Goal: Task Accomplishment & Management: Manage account settings

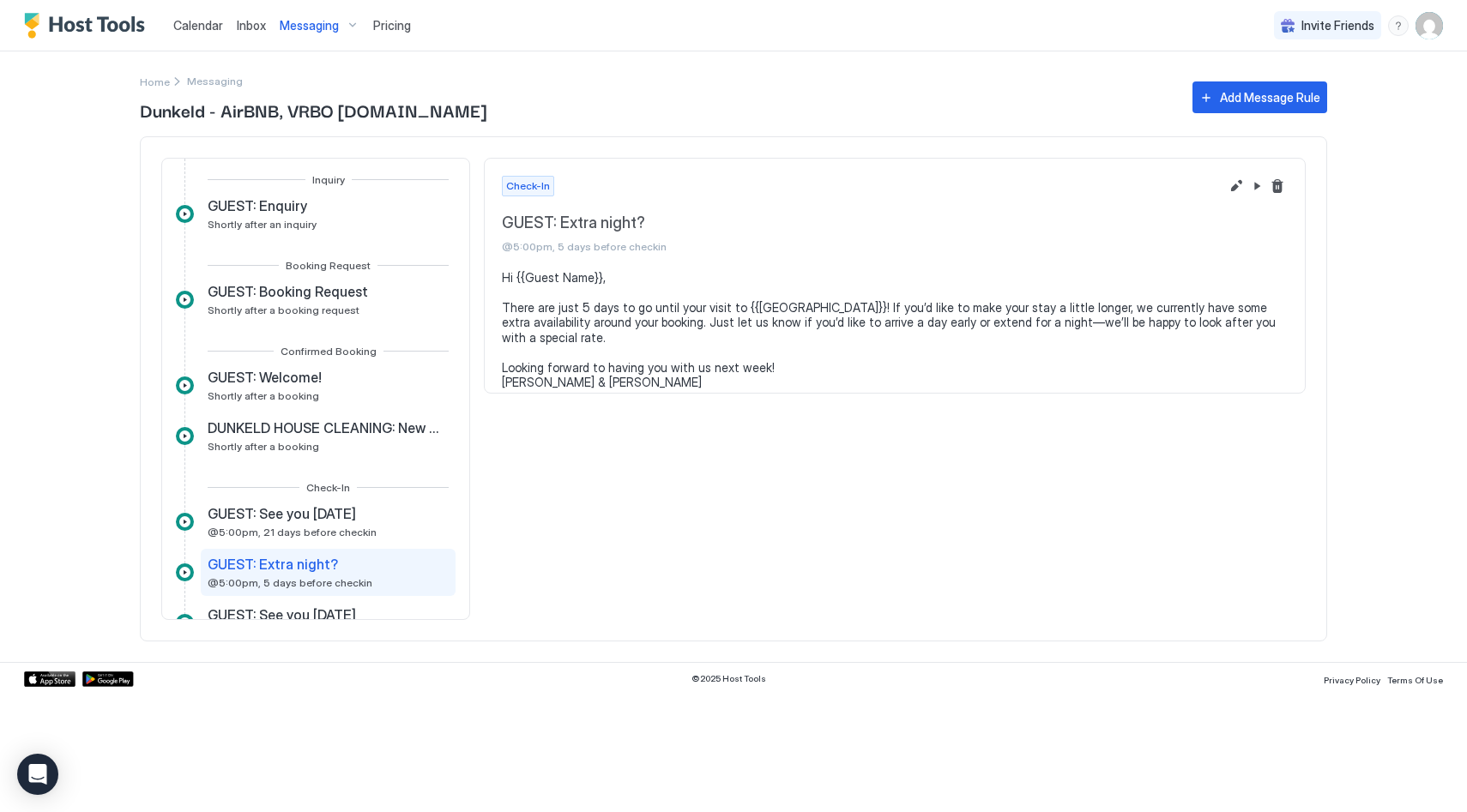
scroll to position [184, 0]
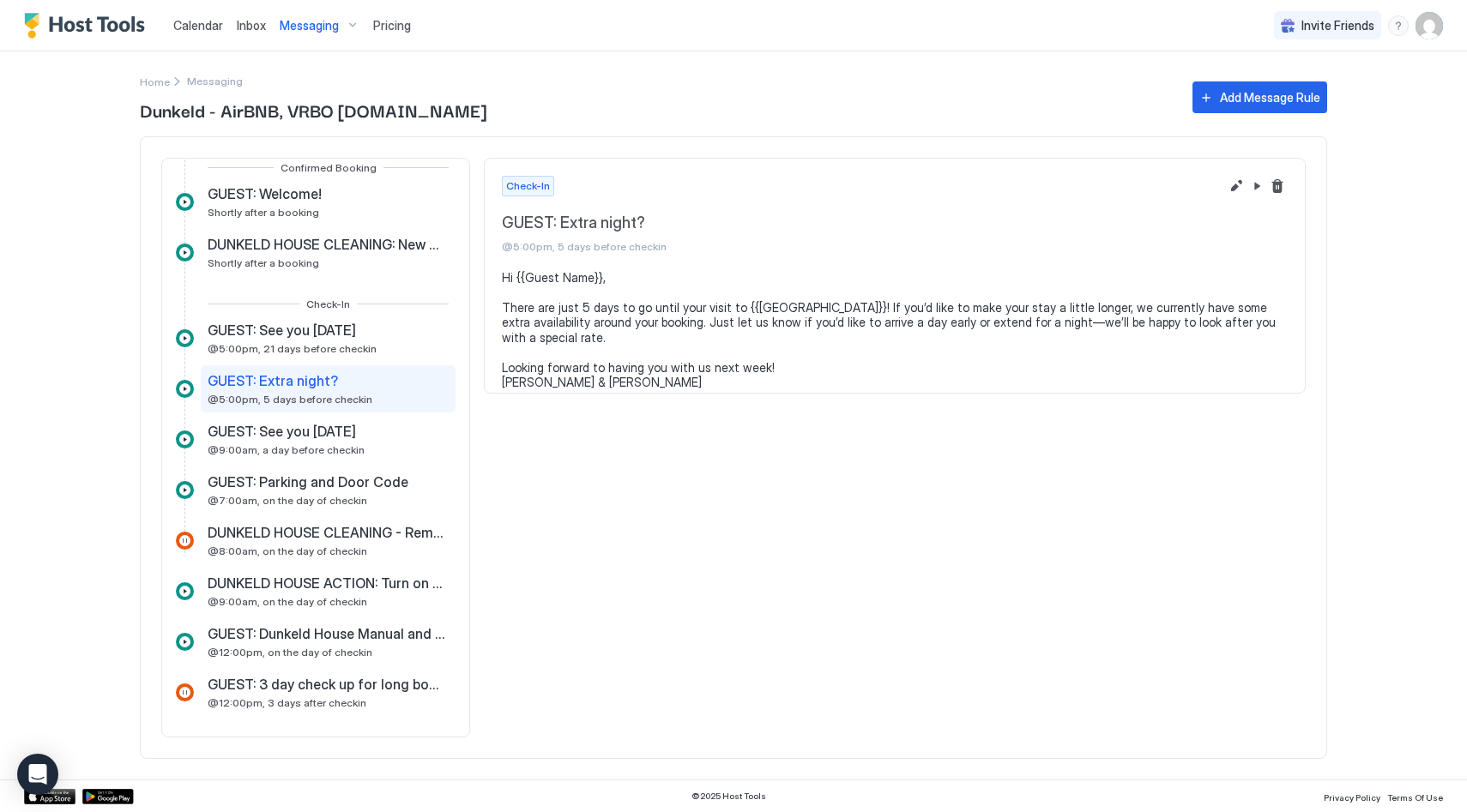
click at [209, 26] on span "Calendar" at bounding box center [198, 25] width 50 height 15
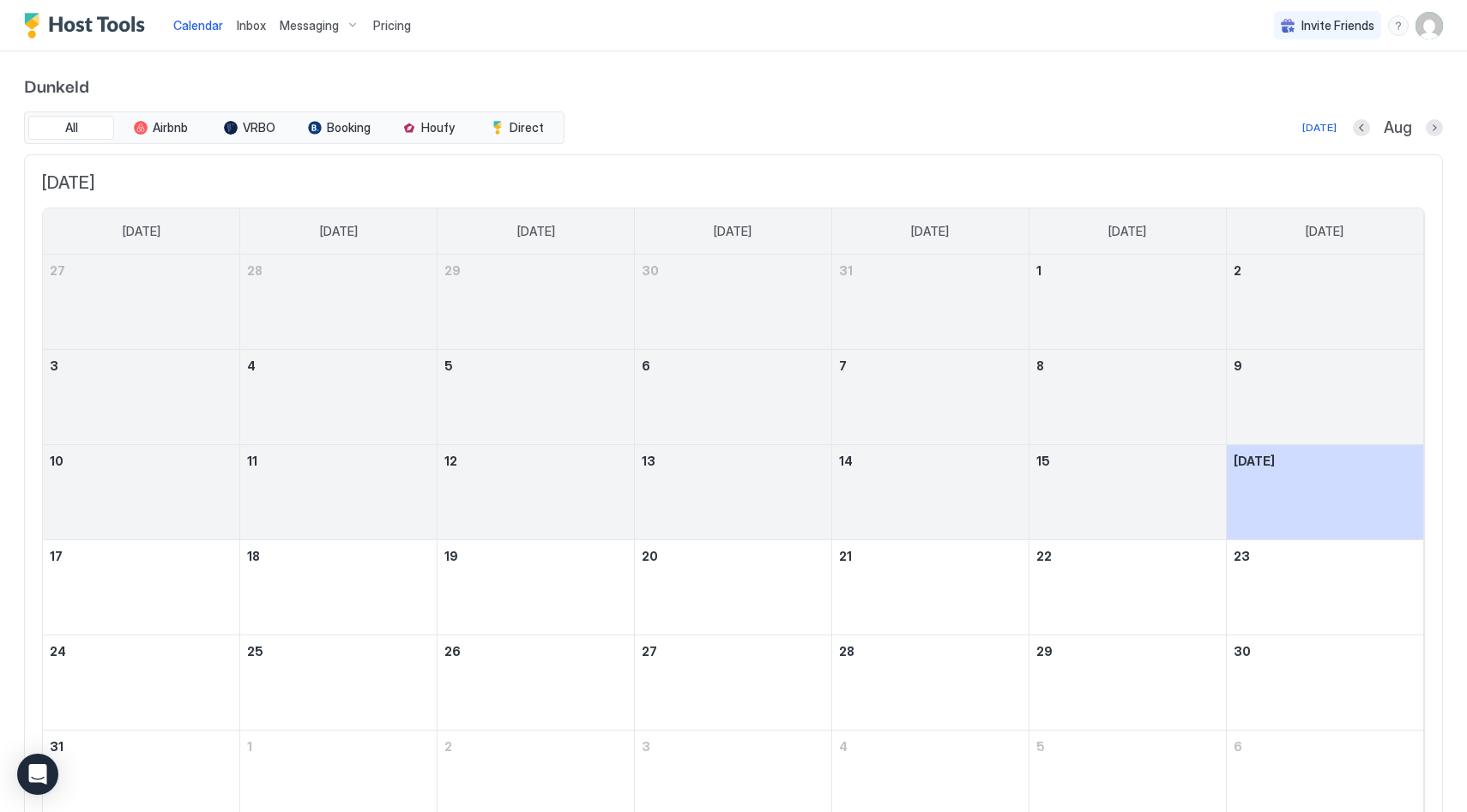
click at [251, 26] on span "Inbox" at bounding box center [250, 25] width 29 height 15
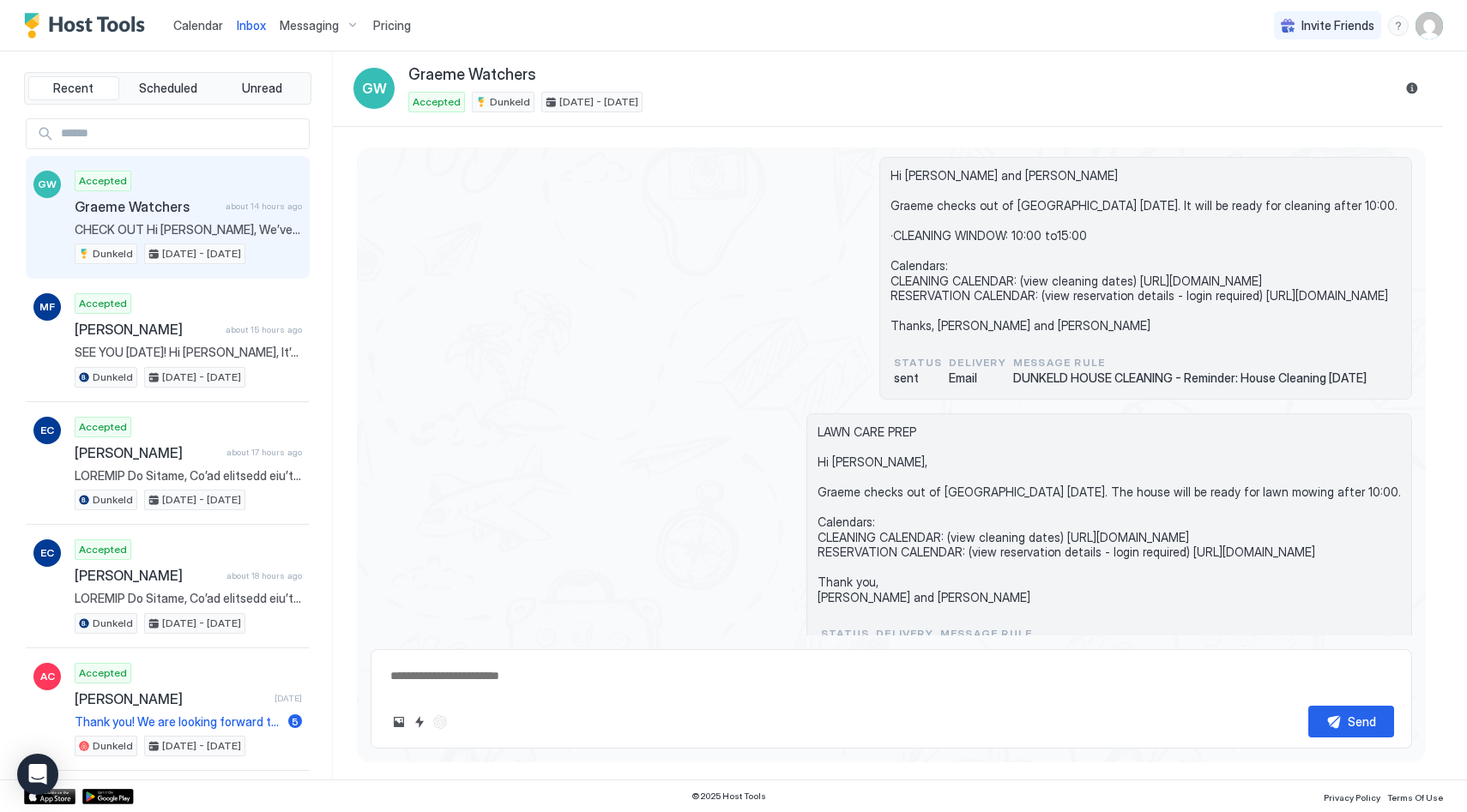
click at [292, 22] on span "Messaging" at bounding box center [310, 26] width 60 height 16
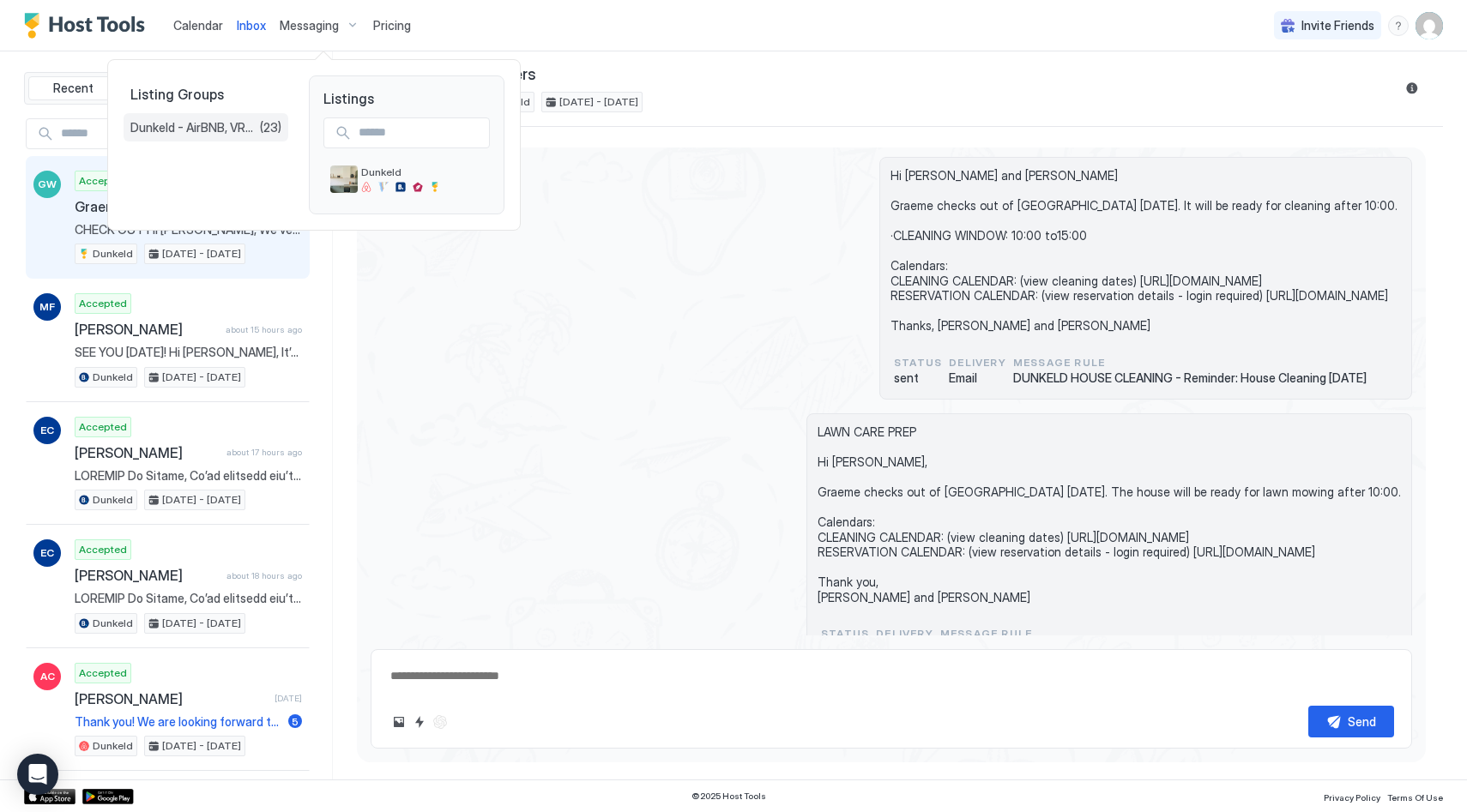
click at [209, 116] on div "Dunkeld - AirBNB, VRBO [DOMAIN_NAME] (23)" at bounding box center [206, 127] width 165 height 29
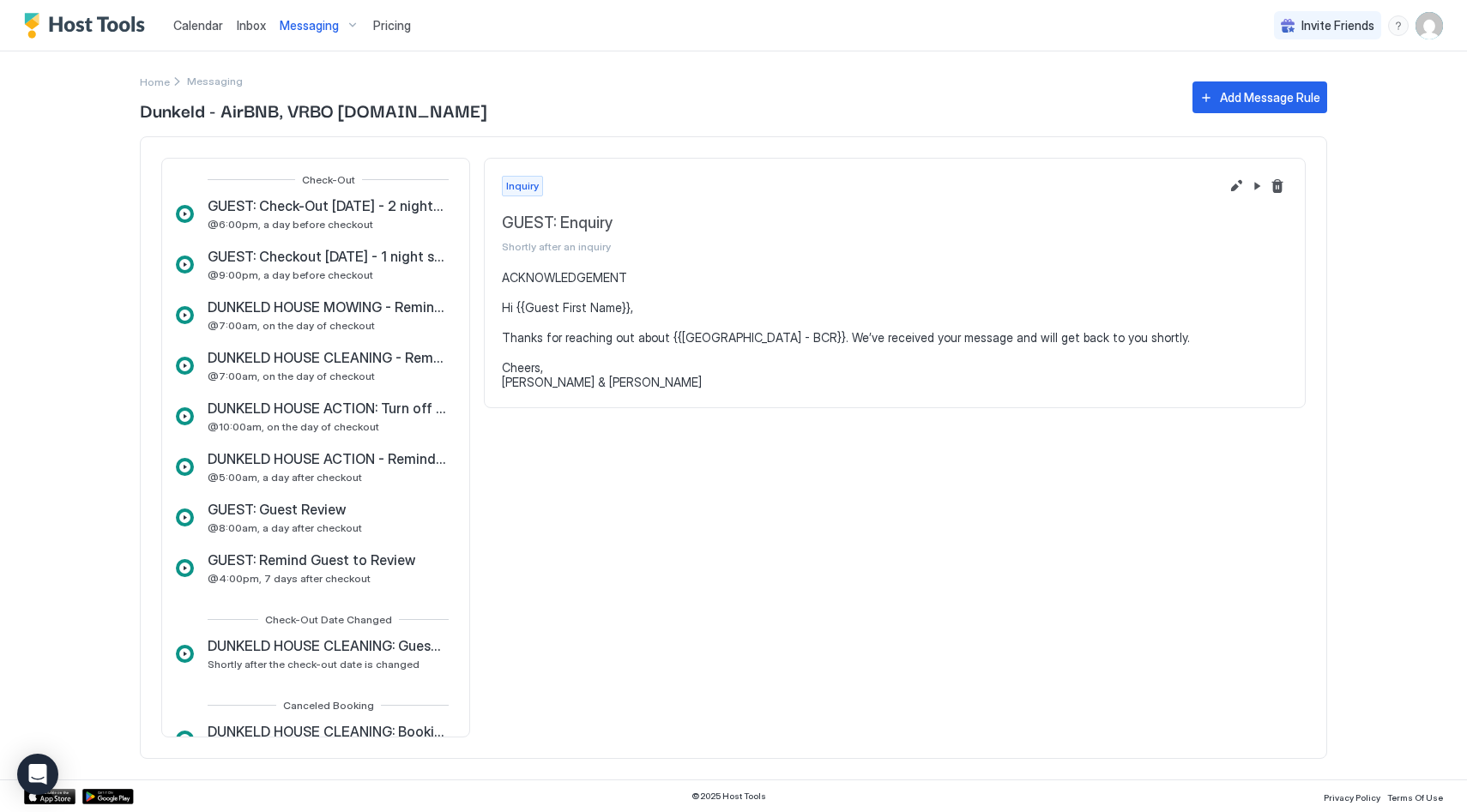
scroll to position [839, 0]
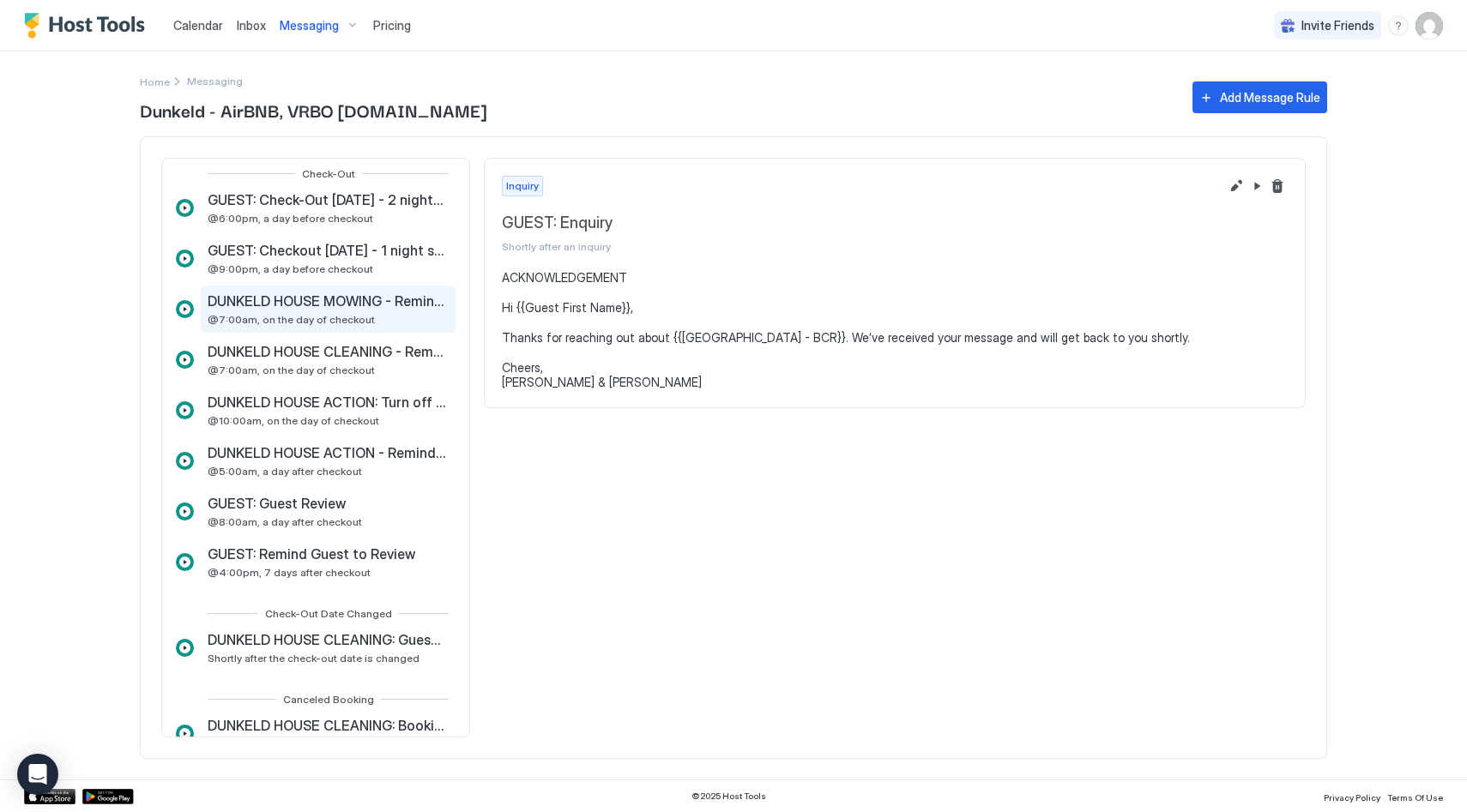
click at [327, 306] on span "DUNKELD HOUSE MOWING - Reminder: Guest checkout [DATE]" at bounding box center [326, 300] width 237 height 17
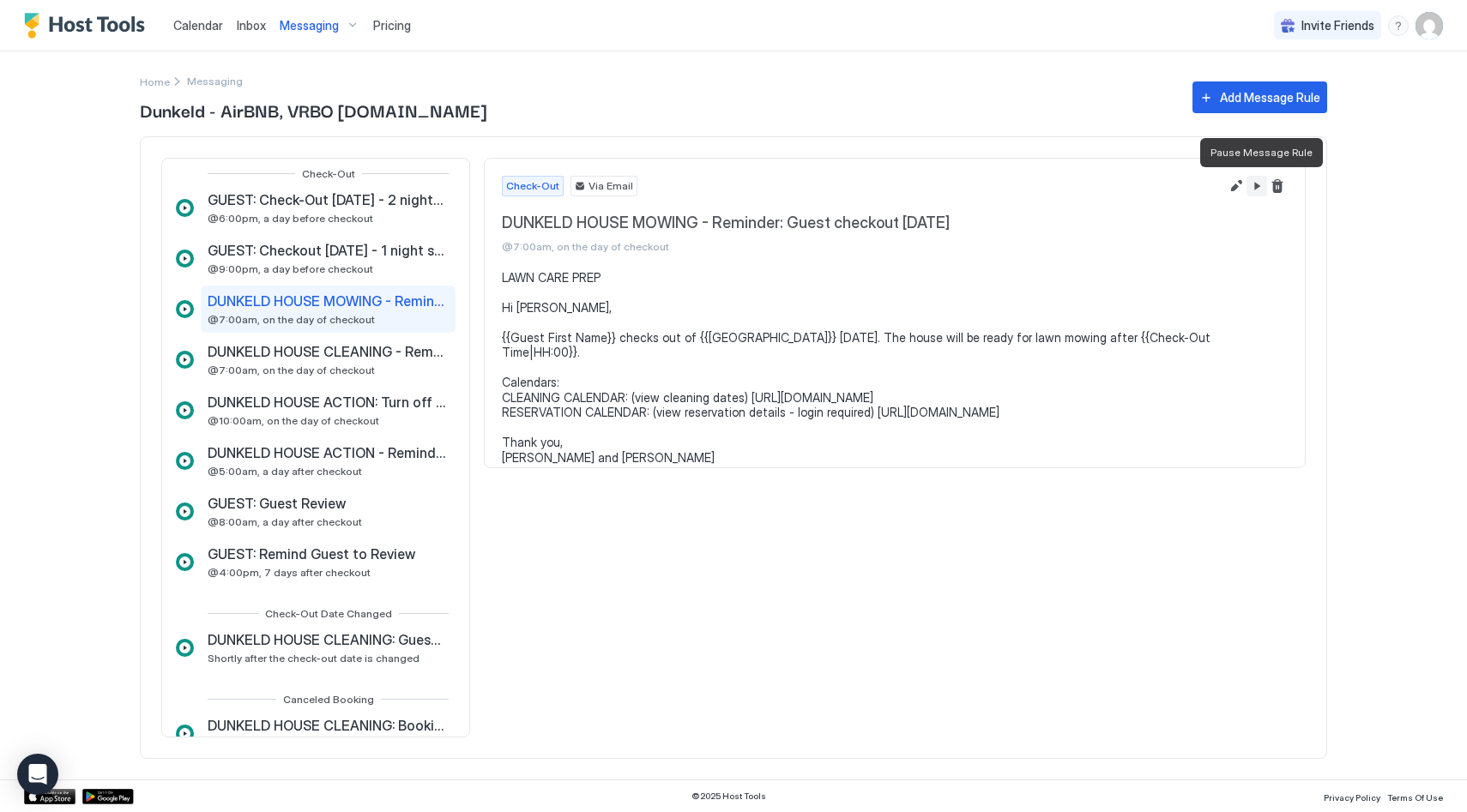
click at [1254, 187] on button "Pause Message Rule" at bounding box center [1256, 186] width 21 height 21
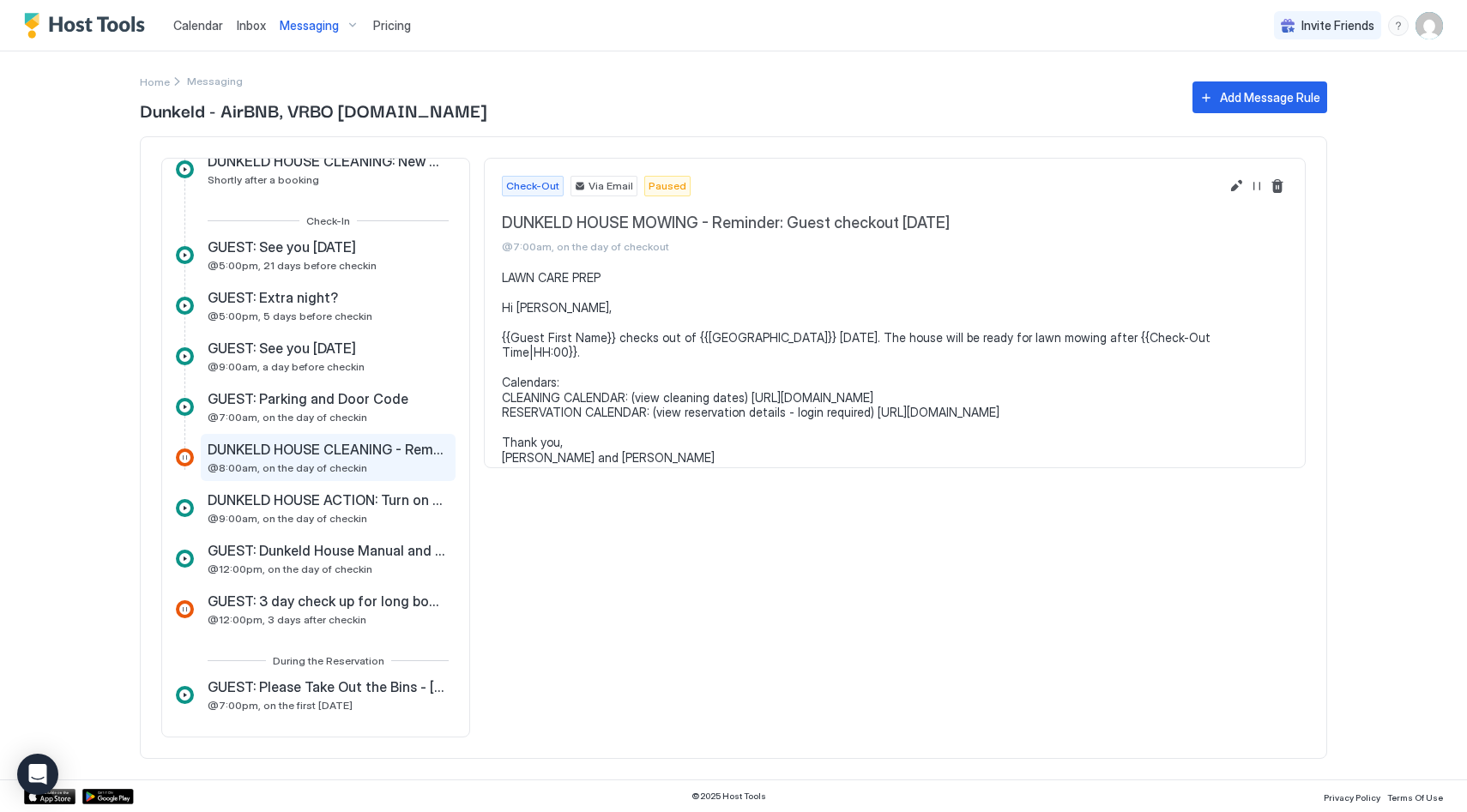
scroll to position [289, 0]
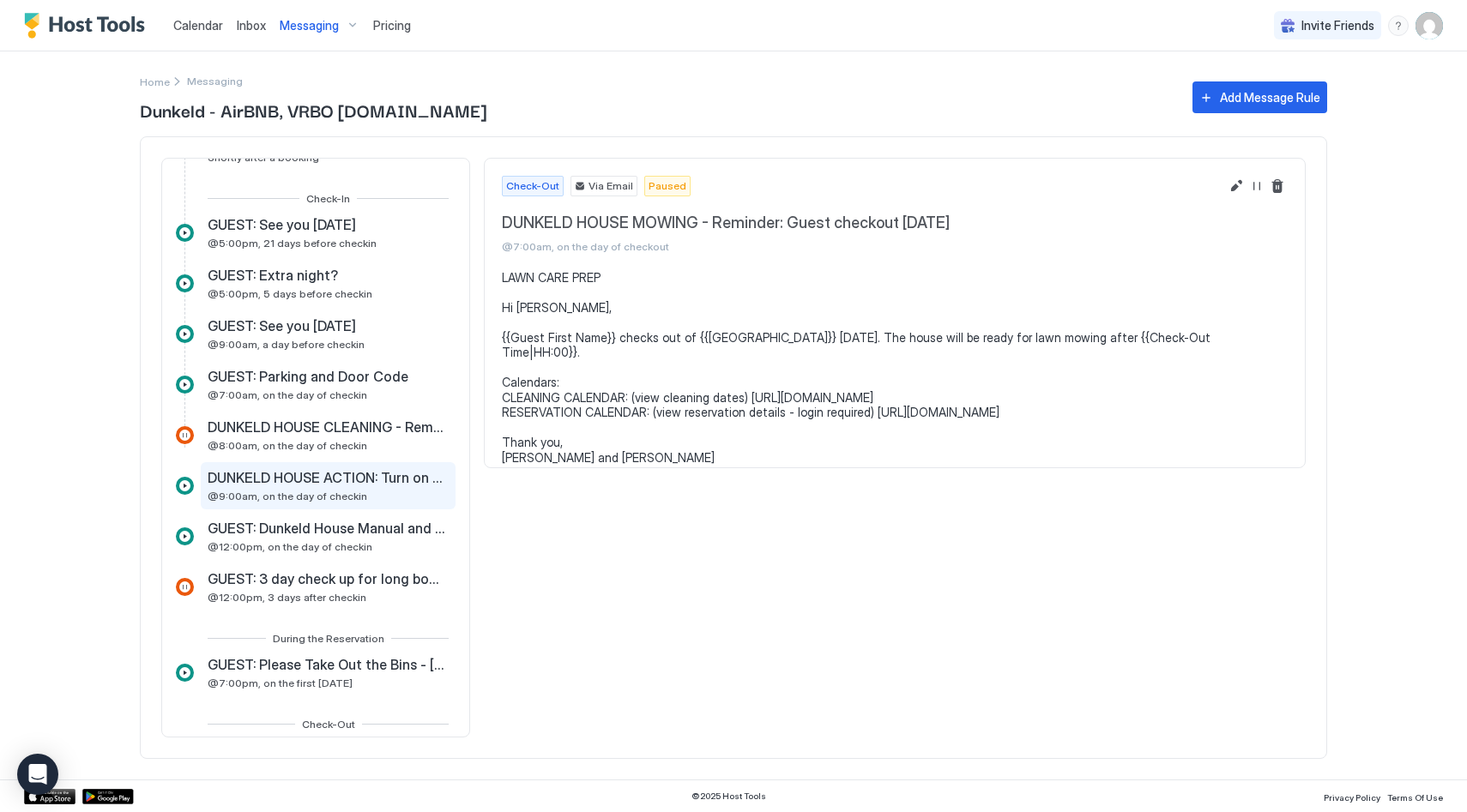
click at [366, 480] on span "DUNKELD HOUSE ACTION: Turn on TADO, NOBO, check YALE, HUE, BOND, POWERPAL and W…" at bounding box center [326, 476] width 237 height 17
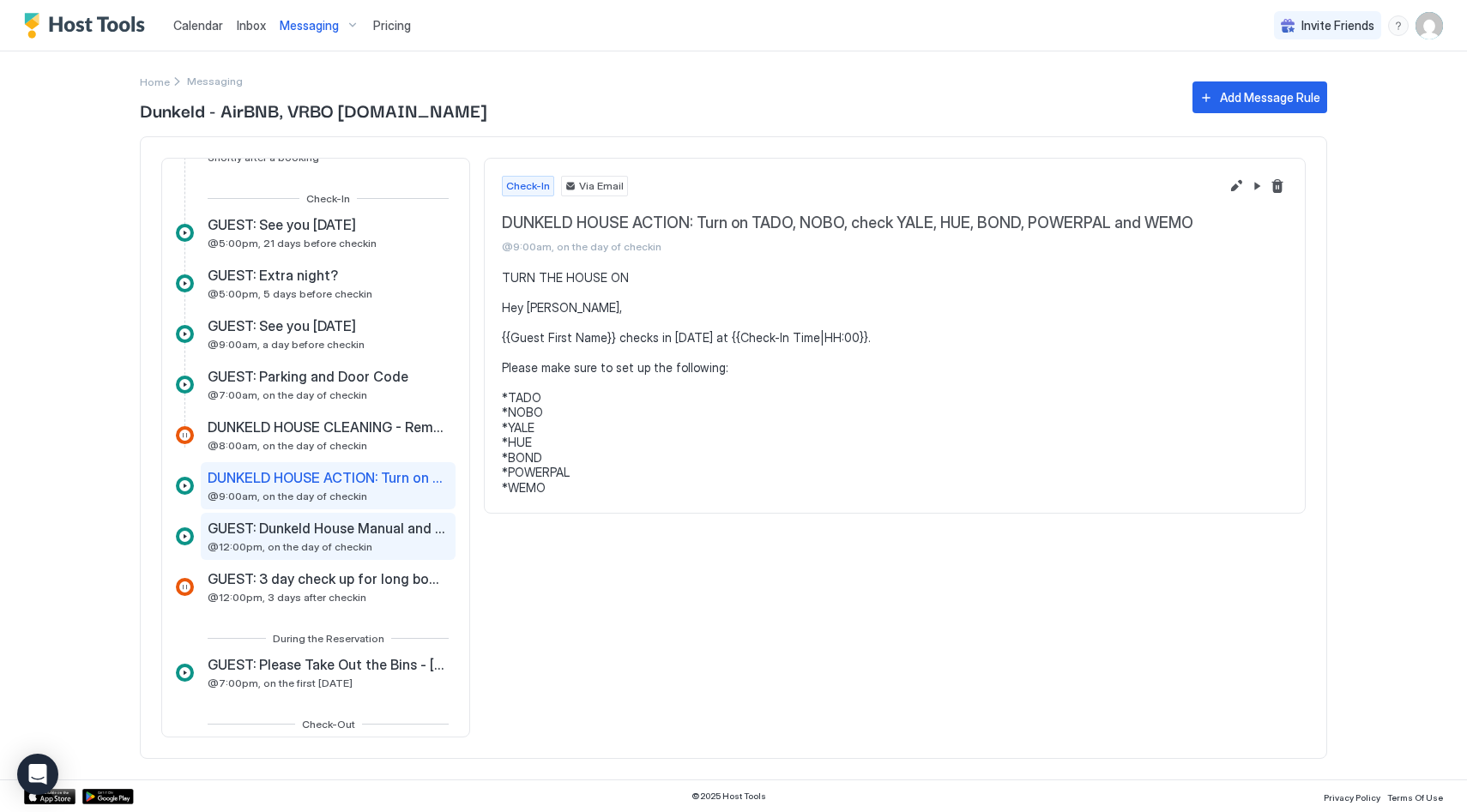
click at [362, 526] on span "GUEST: Dunkeld House Manual and Door Code" at bounding box center [326, 527] width 237 height 17
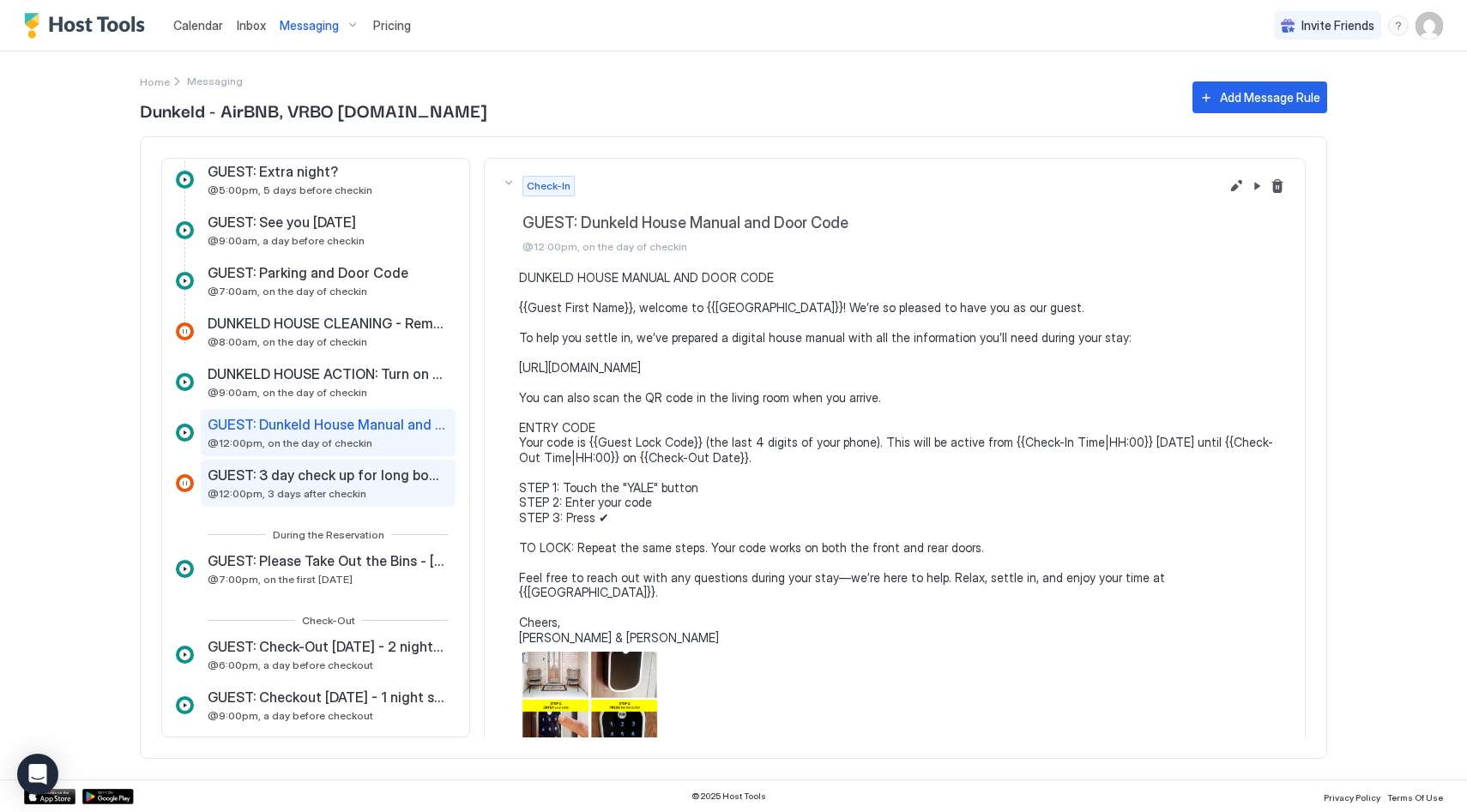
click at [366, 482] on span "GUEST: 3 day check up for long bookings" at bounding box center [326, 474] width 237 height 17
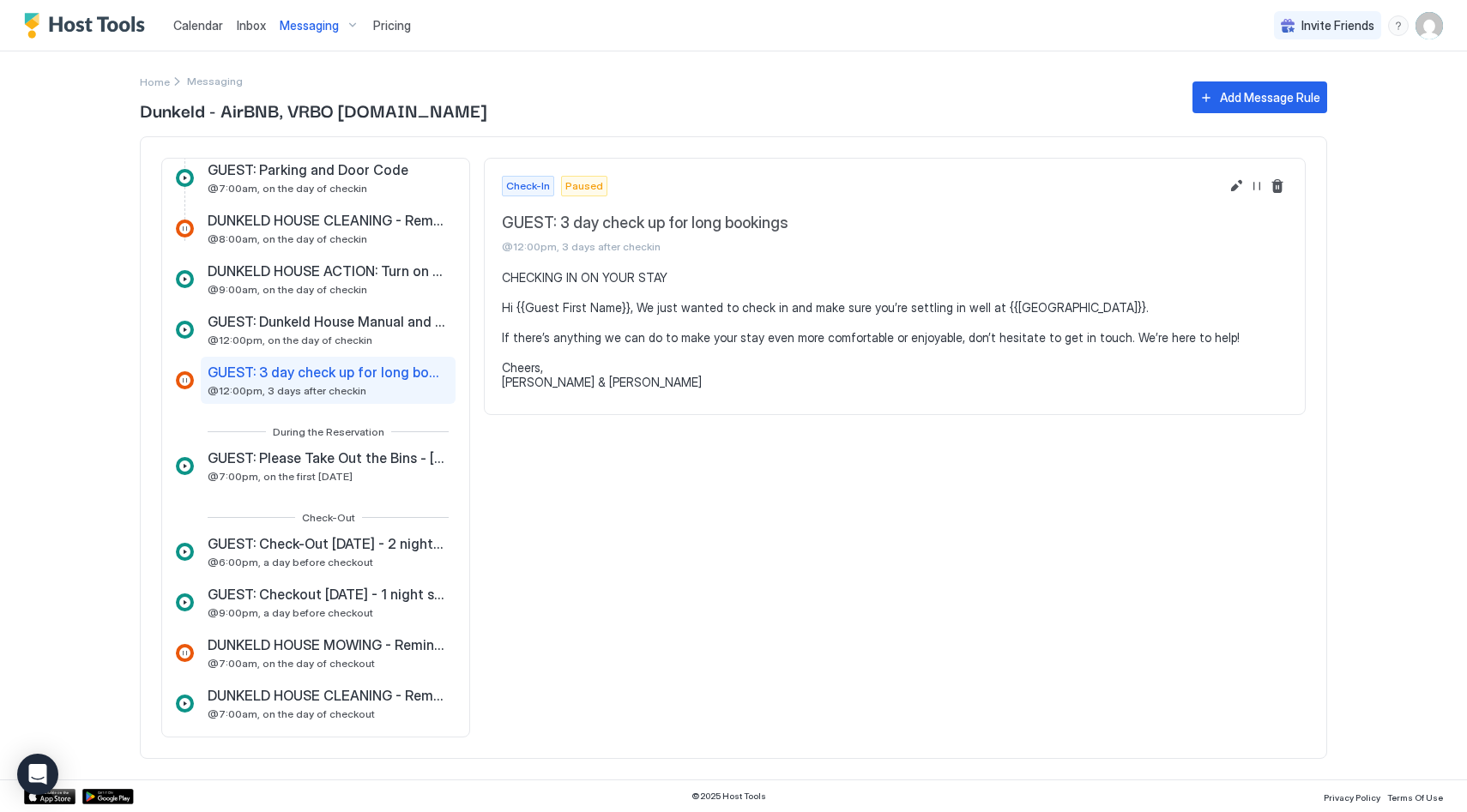
scroll to position [576, 0]
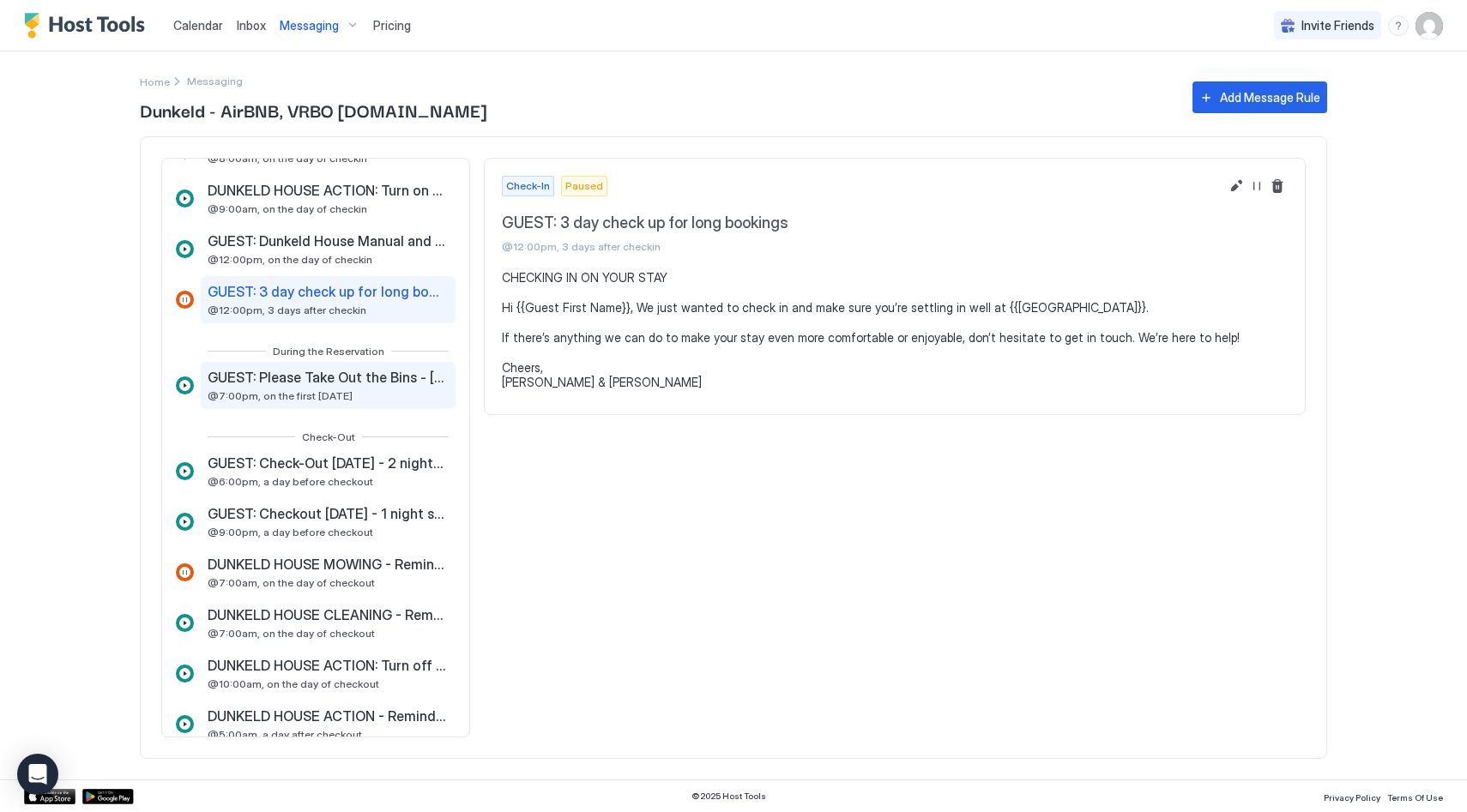
click at [356, 381] on span "GUEST: Please Take Out the Bins - [DATE] PM" at bounding box center [326, 376] width 237 height 17
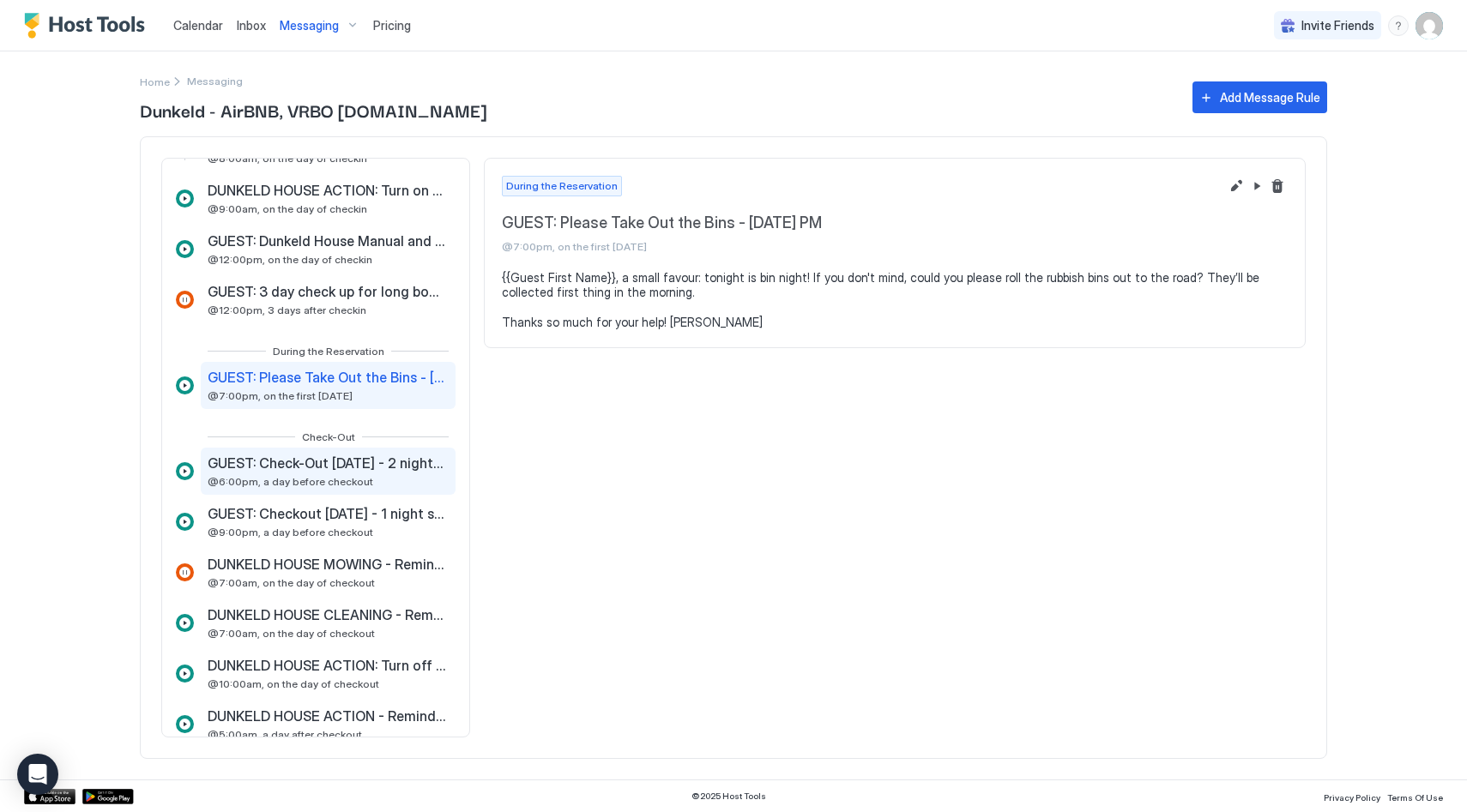
click at [356, 476] on span "@6:00pm, a day before checkout" at bounding box center [290, 480] width 166 height 13
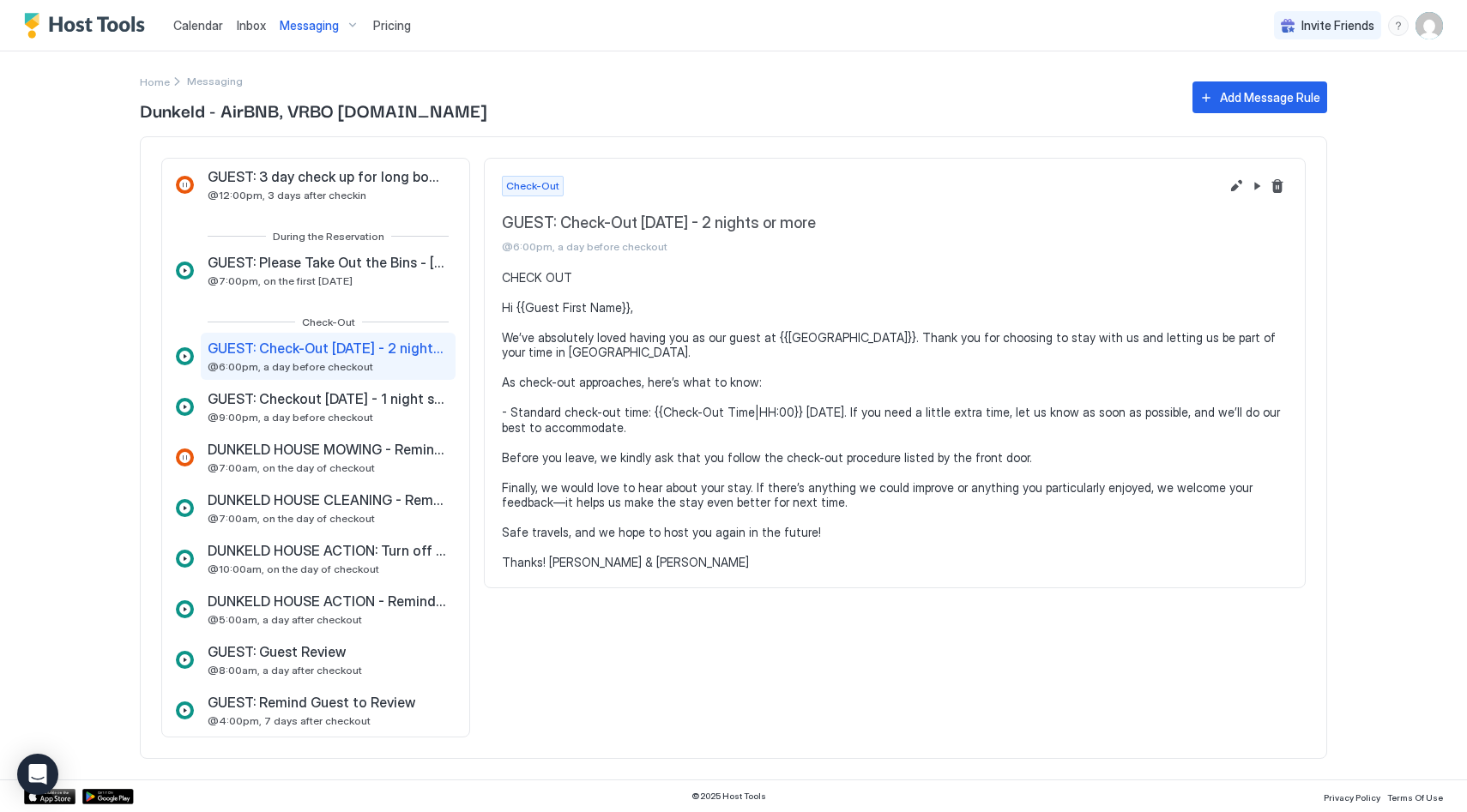
scroll to position [746, 0]
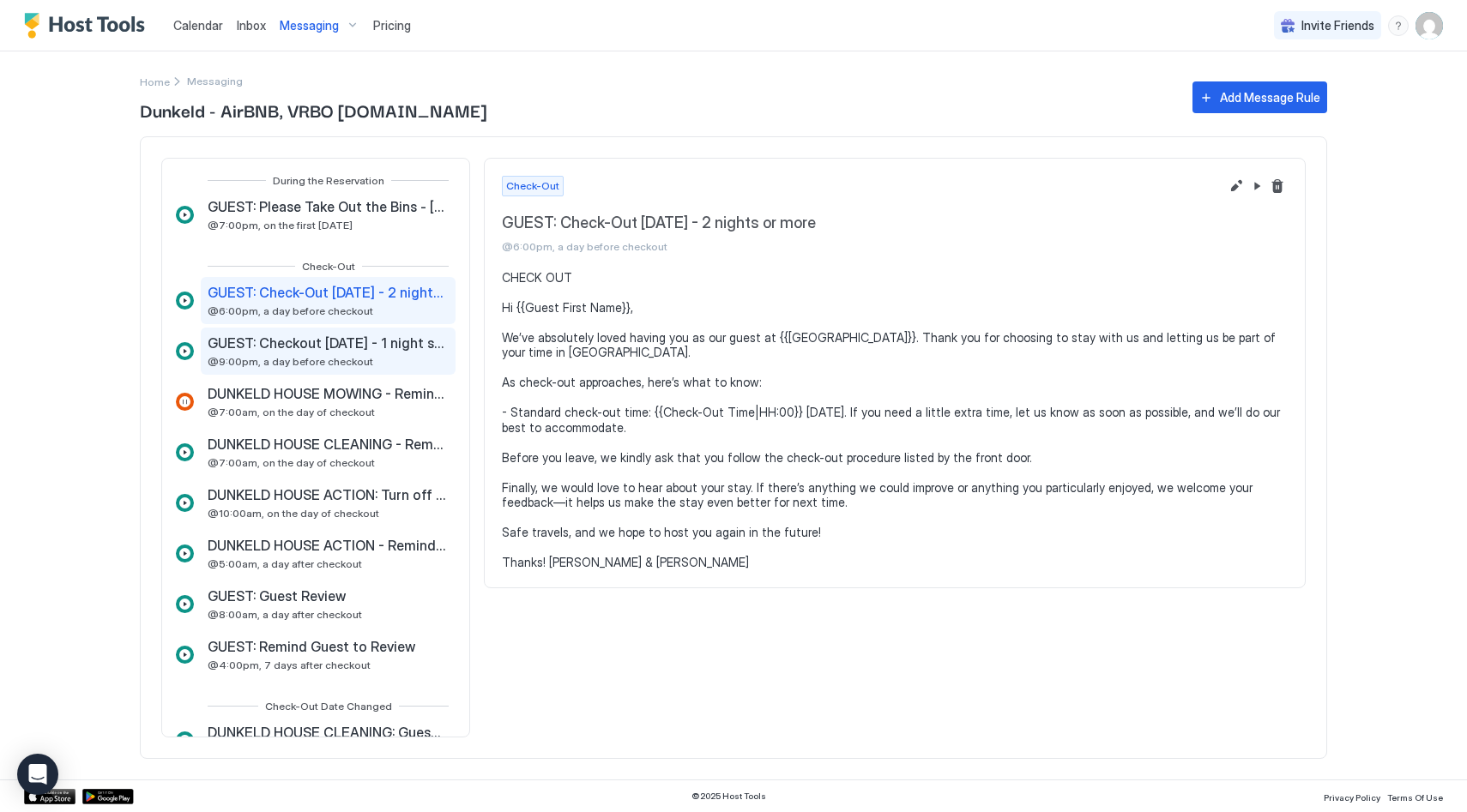
click at [340, 342] on span "GUEST: Checkout [DATE] - 1 night stay" at bounding box center [326, 342] width 237 height 17
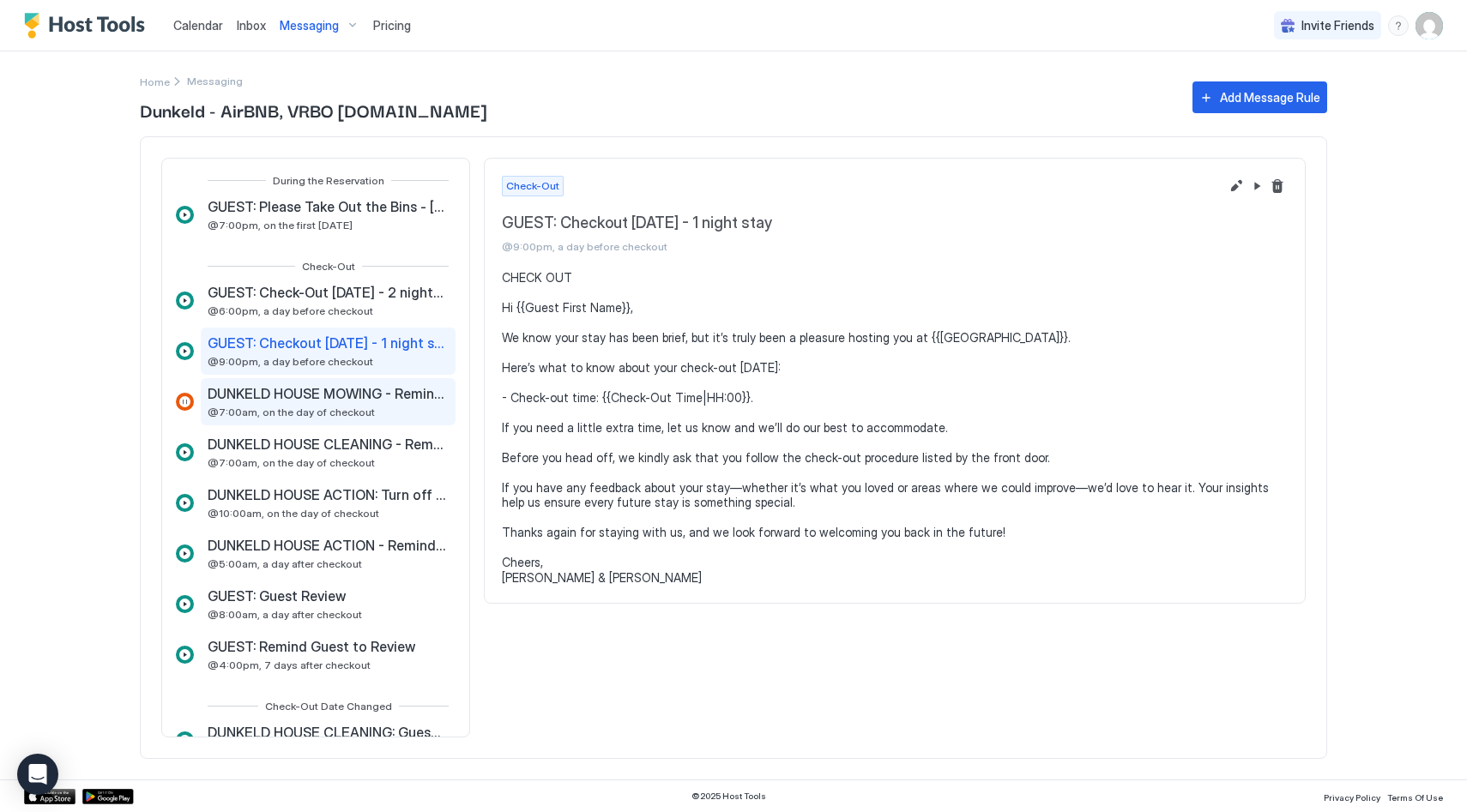
click at [340, 387] on span "DUNKELD HOUSE MOWING - Reminder: Guest checkout [DATE]" at bounding box center [326, 393] width 237 height 17
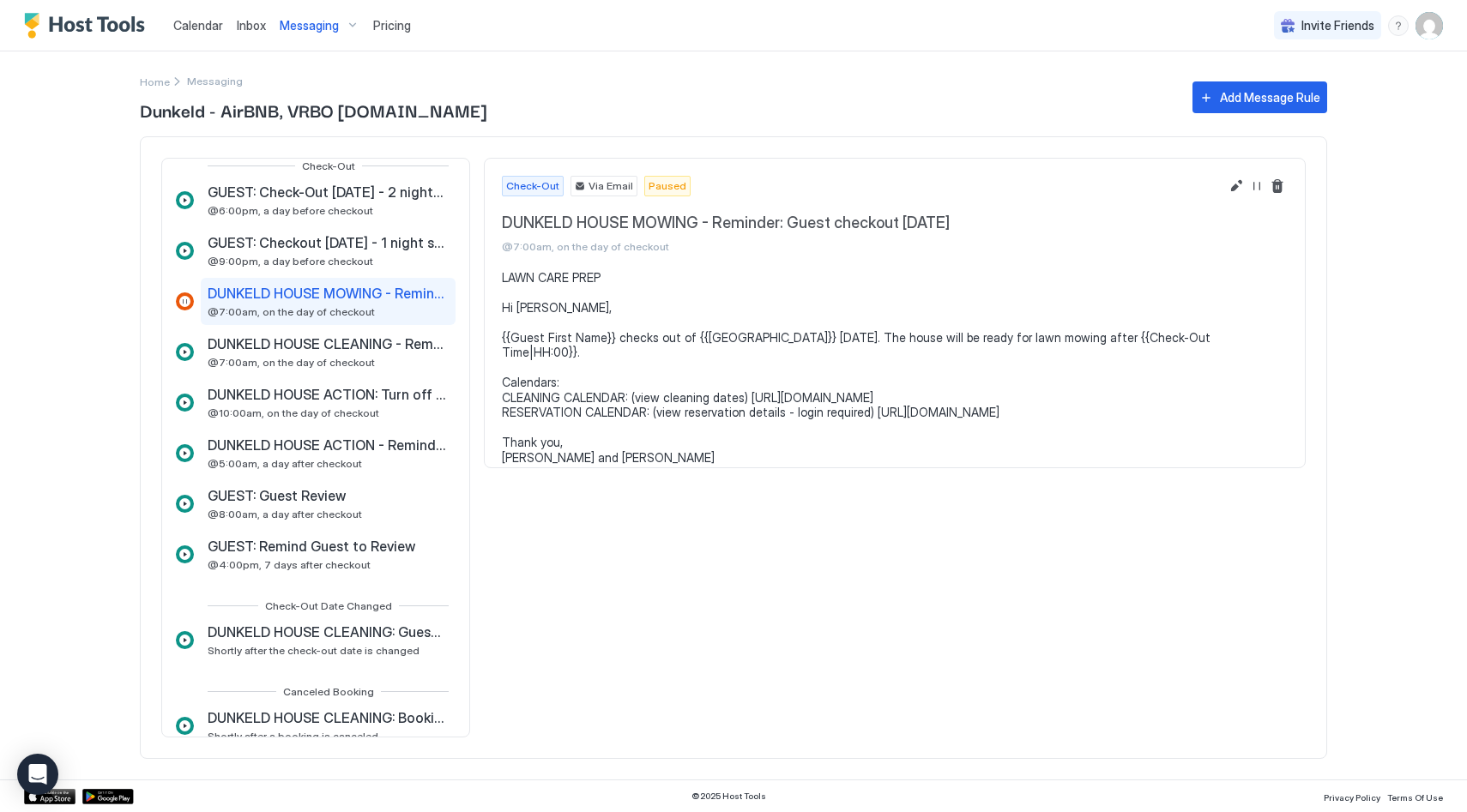
scroll to position [877, 0]
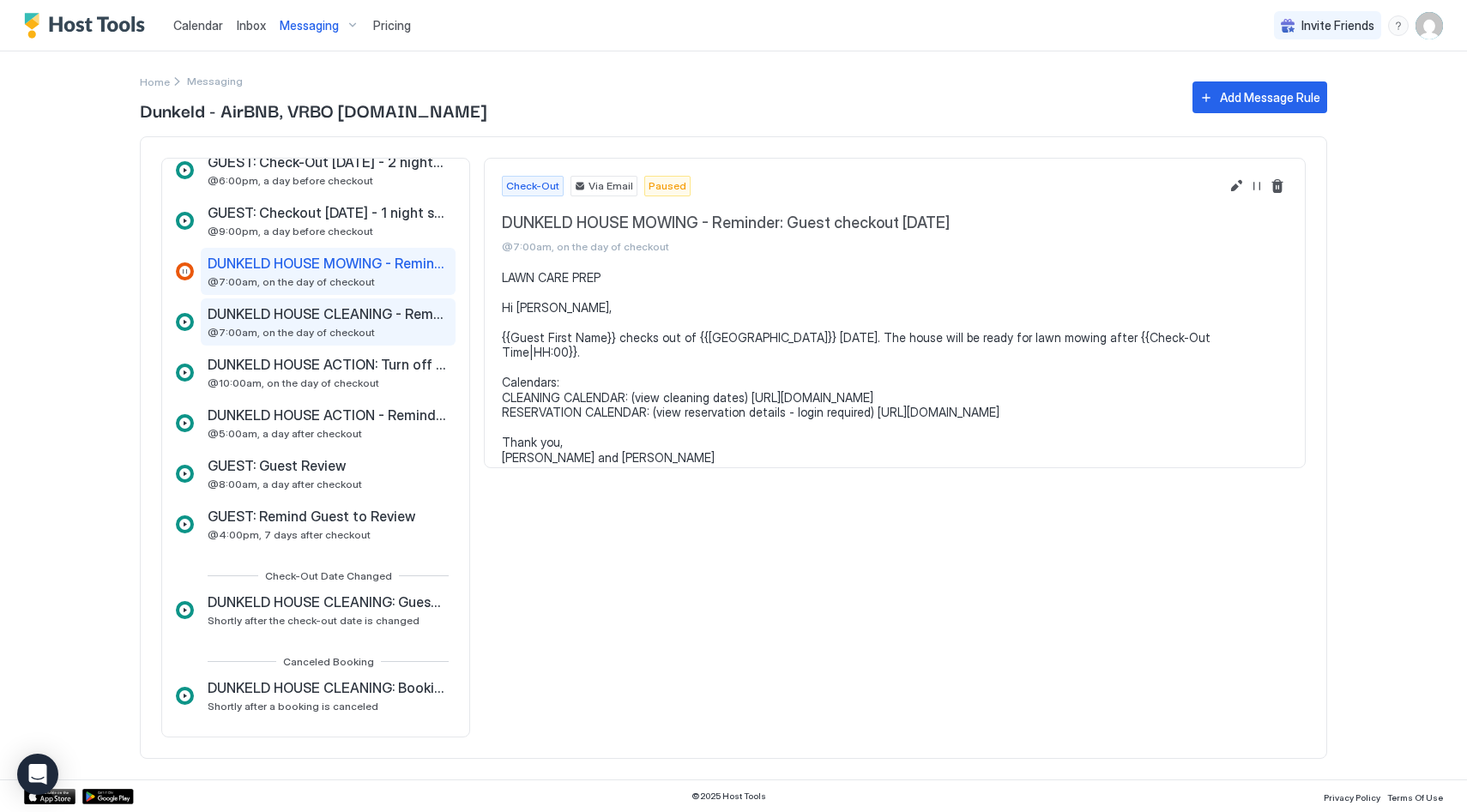
click at [335, 322] on span "DUNKELD HOUSE CLEANING - Reminder: House Cleaning [DATE]" at bounding box center [326, 313] width 237 height 17
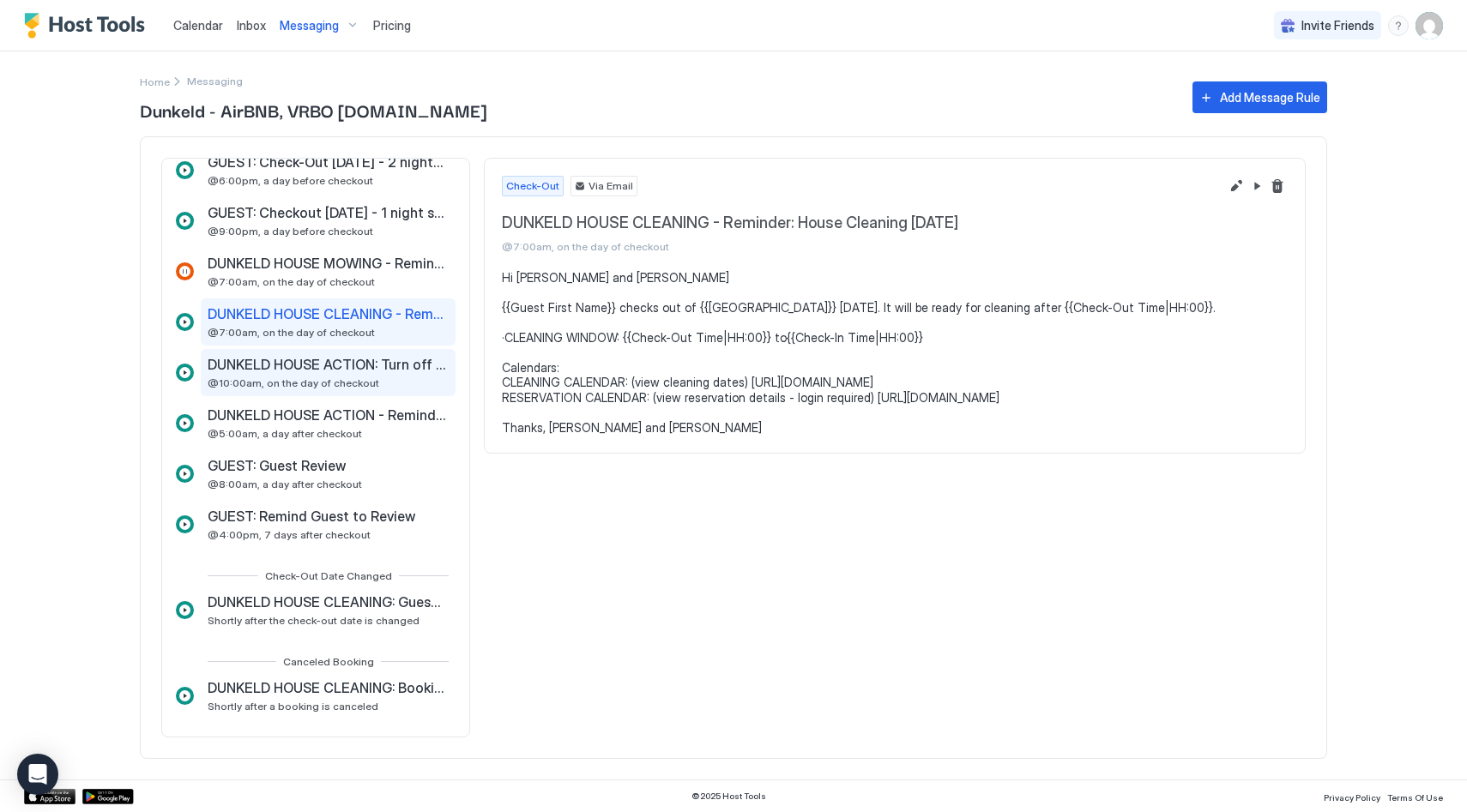
click at [340, 357] on span "DUNKELD HOUSE ACTION: Turn off TADO, NOBO, check YALE, HUE, BOND, POWERPAL and …" at bounding box center [326, 363] width 237 height 17
